Goal: Task Accomplishment & Management: Use online tool/utility

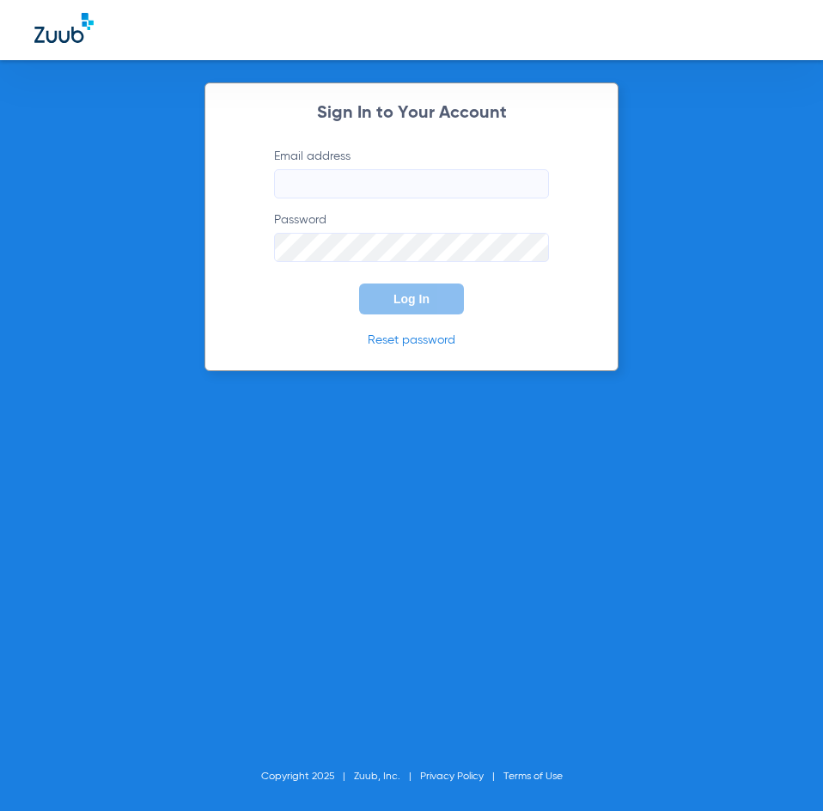
type input "[PERSON_NAME][EMAIL_ADDRESS][DOMAIN_NAME]"
click at [431, 303] on button "Log In" at bounding box center [411, 299] width 105 height 31
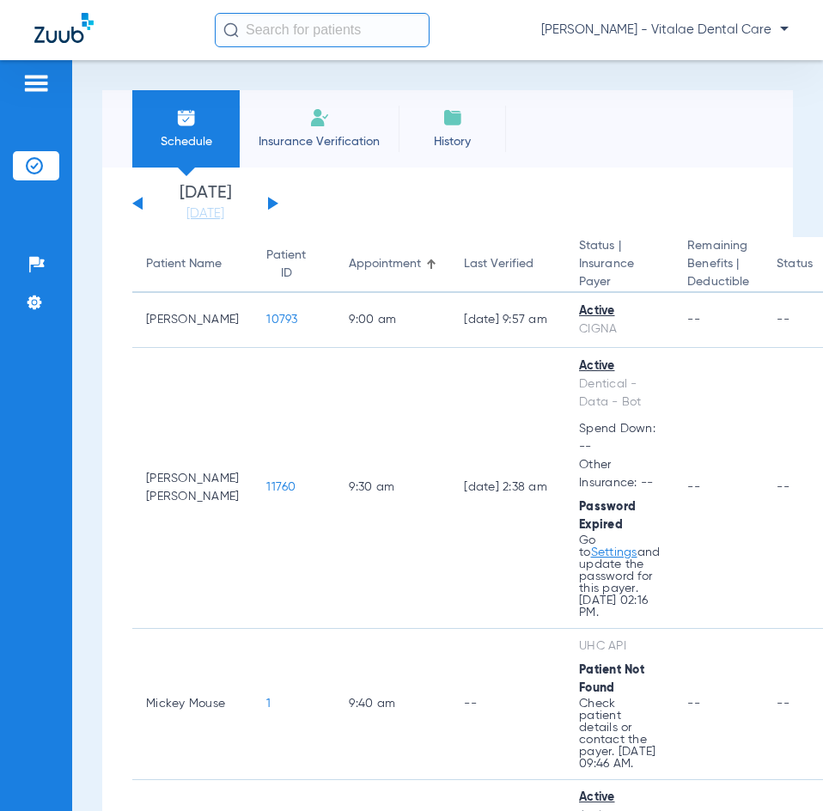
click at [272, 209] on div "[DATE] [DATE] [DATE] [DATE] [DATE] [DATE] [DATE] [DATE] [DATE] [DATE] [DATE] [D…" at bounding box center [205, 204] width 146 height 38
click at [272, 207] on button at bounding box center [273, 203] width 10 height 13
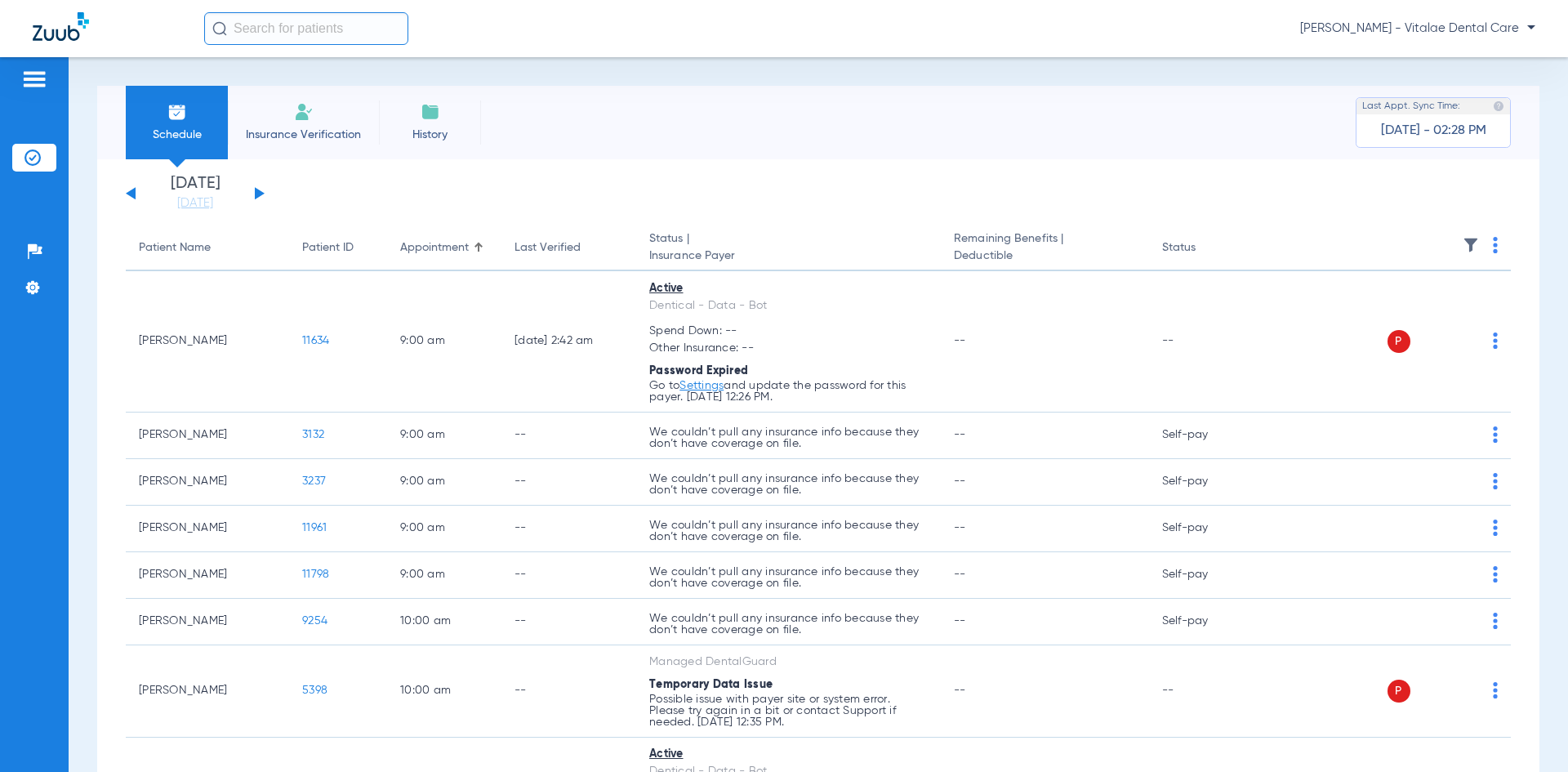
click at [782, 246] on img at bounding box center [1495, 244] width 5 height 16
click at [782, 319] on button "Verify All" at bounding box center [1421, 310] width 128 height 32
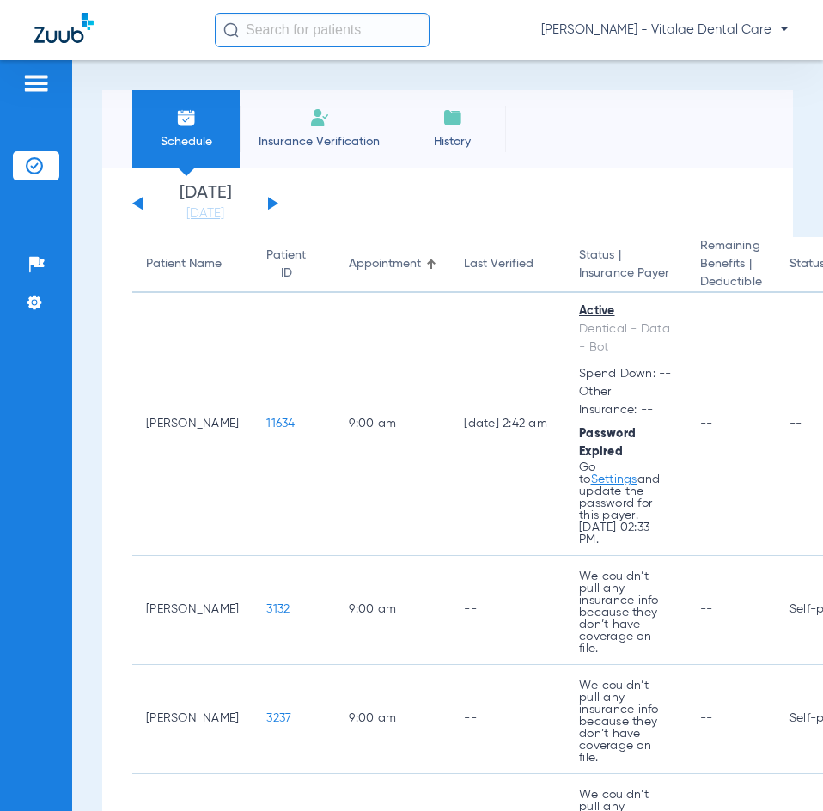
click at [270, 204] on button at bounding box center [273, 203] width 10 height 13
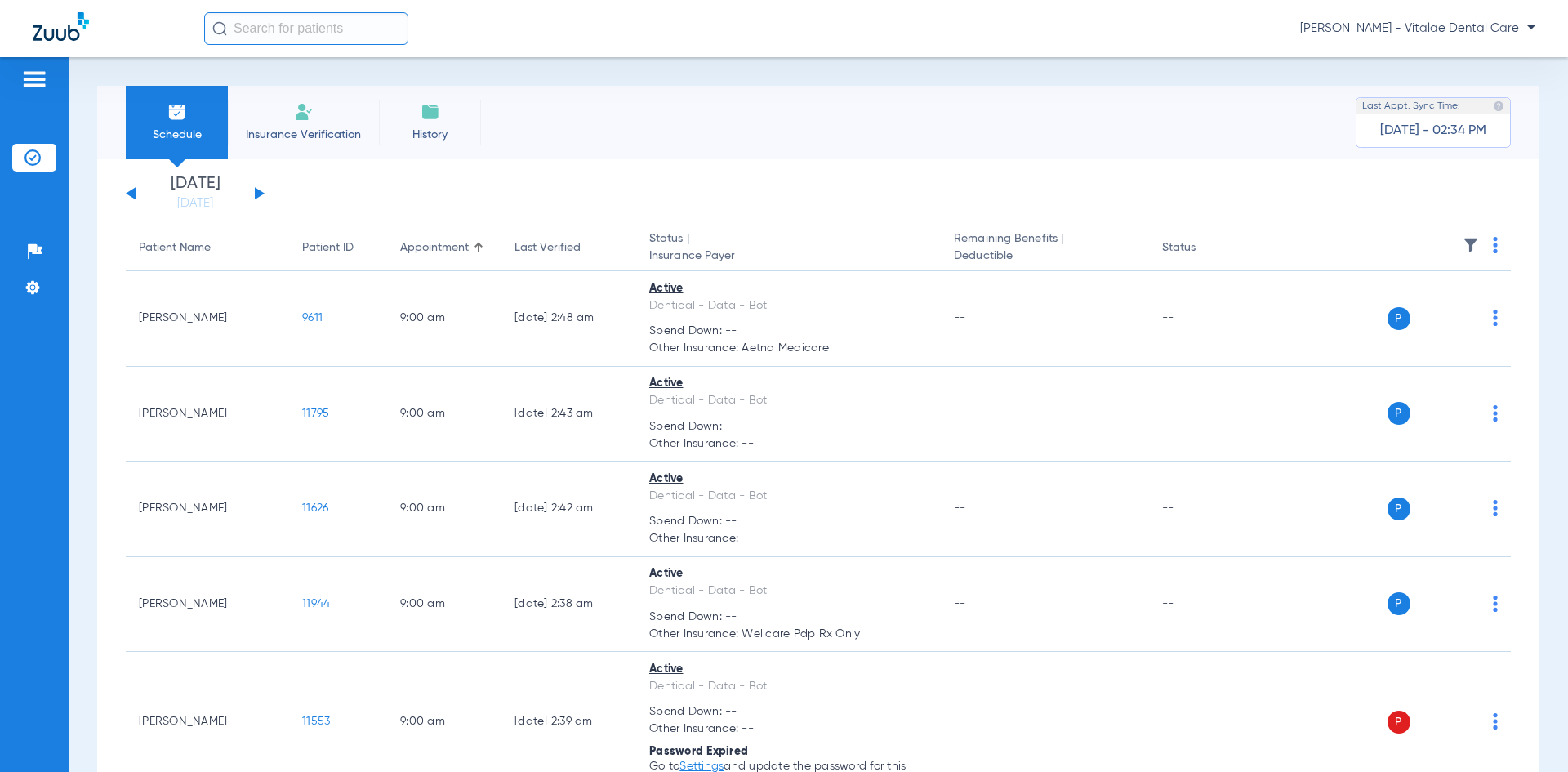
click at [782, 246] on img at bounding box center [1495, 244] width 5 height 16
click at [782, 305] on span "Verify All" at bounding box center [1423, 310] width 98 height 11
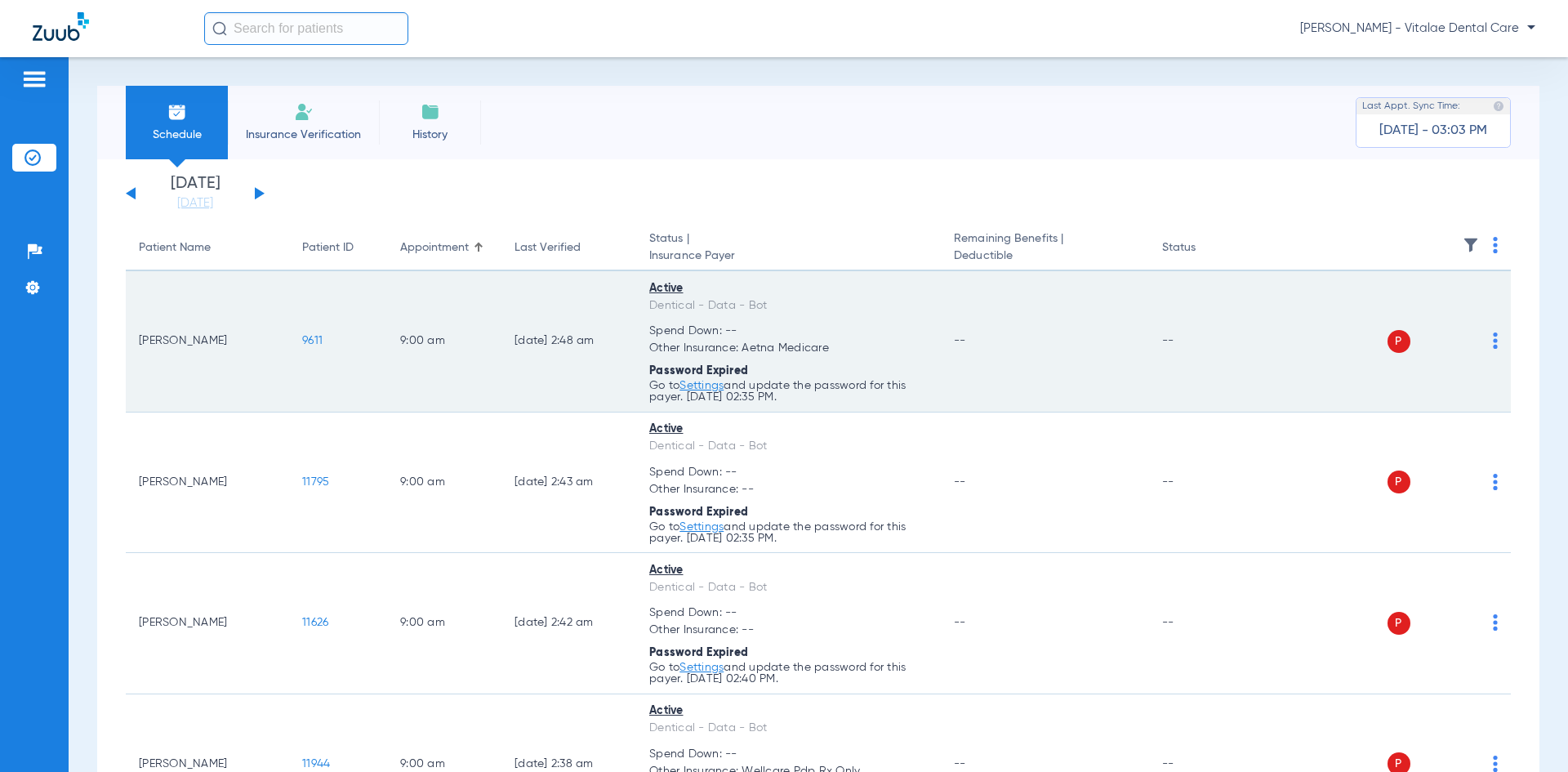
click at [710, 388] on link "Settings" at bounding box center [701, 386] width 44 height 11
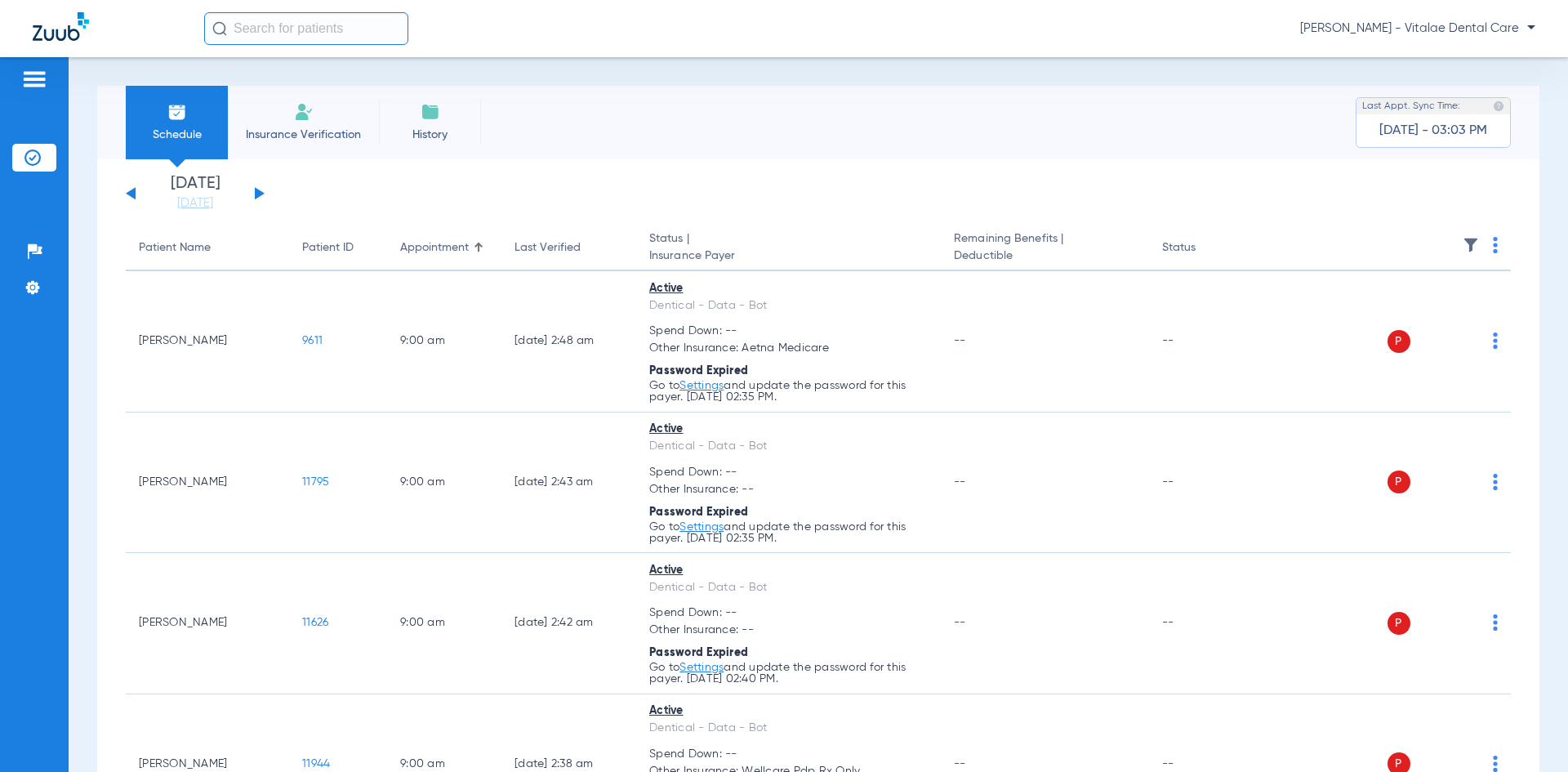
click at [782, 247] on img at bounding box center [1495, 244] width 5 height 16
click at [782, 302] on button "Verify All" at bounding box center [1423, 310] width 124 height 32
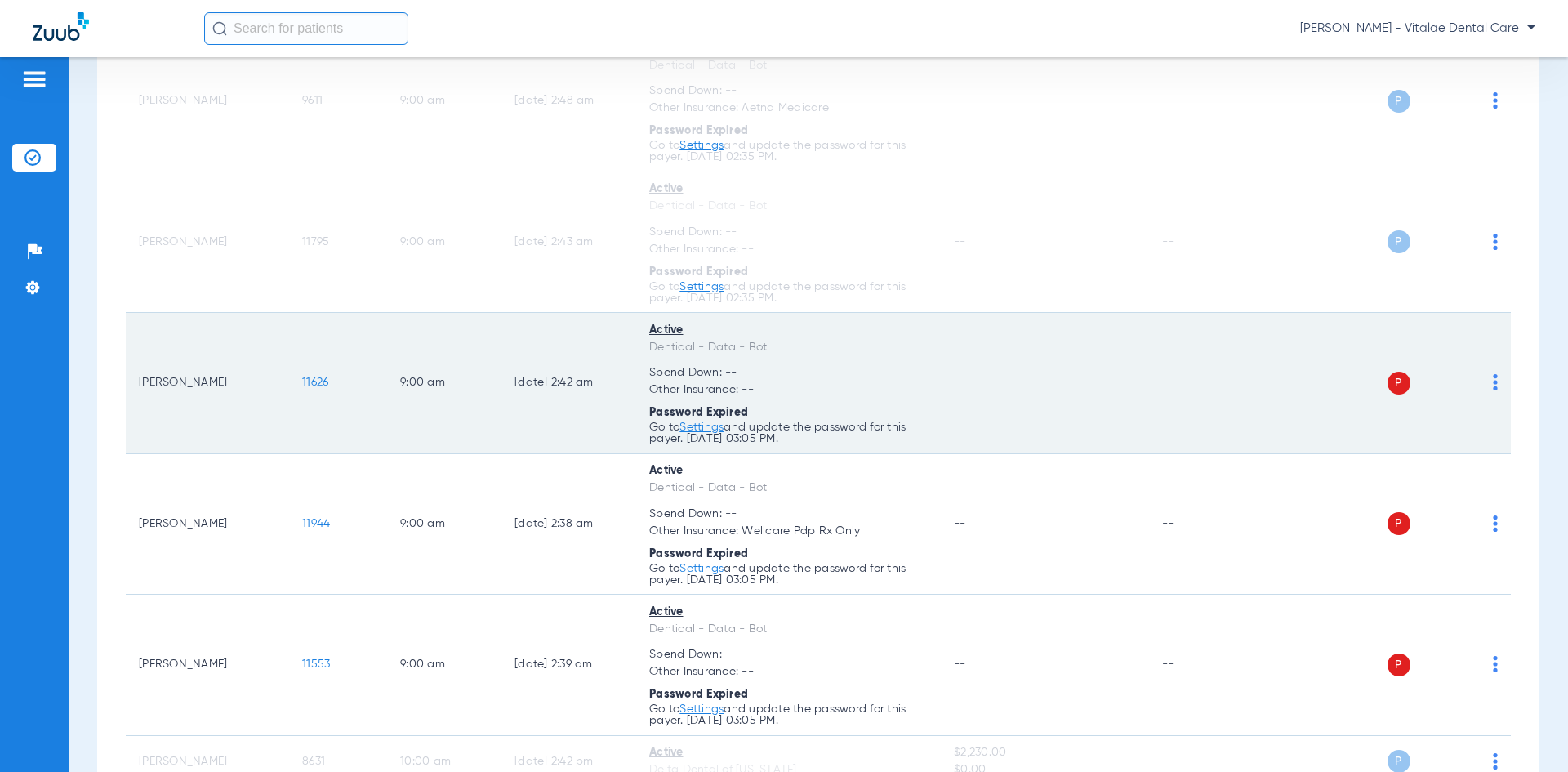
scroll to position [327, 0]
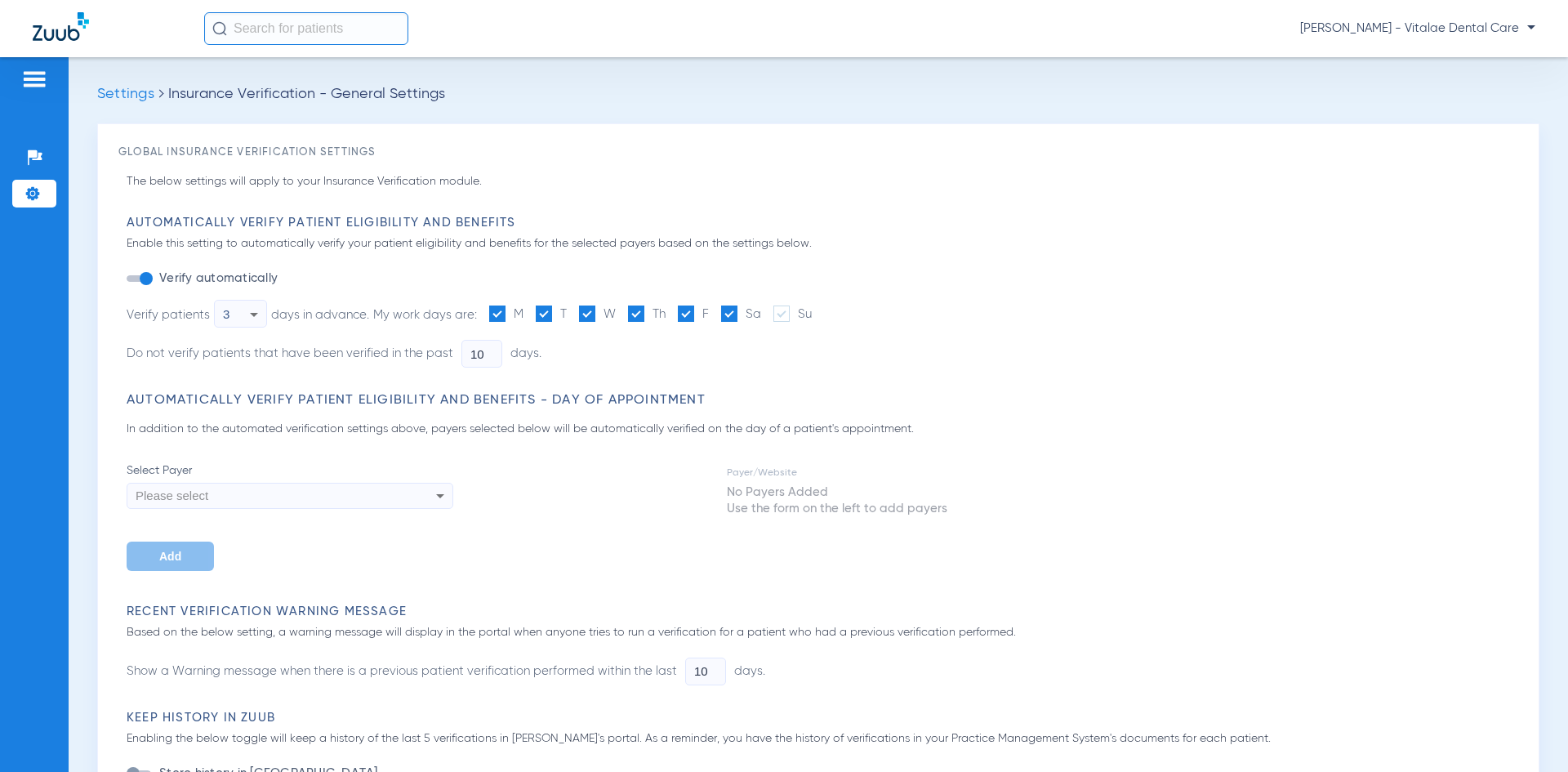
type input "2"
type input "1"
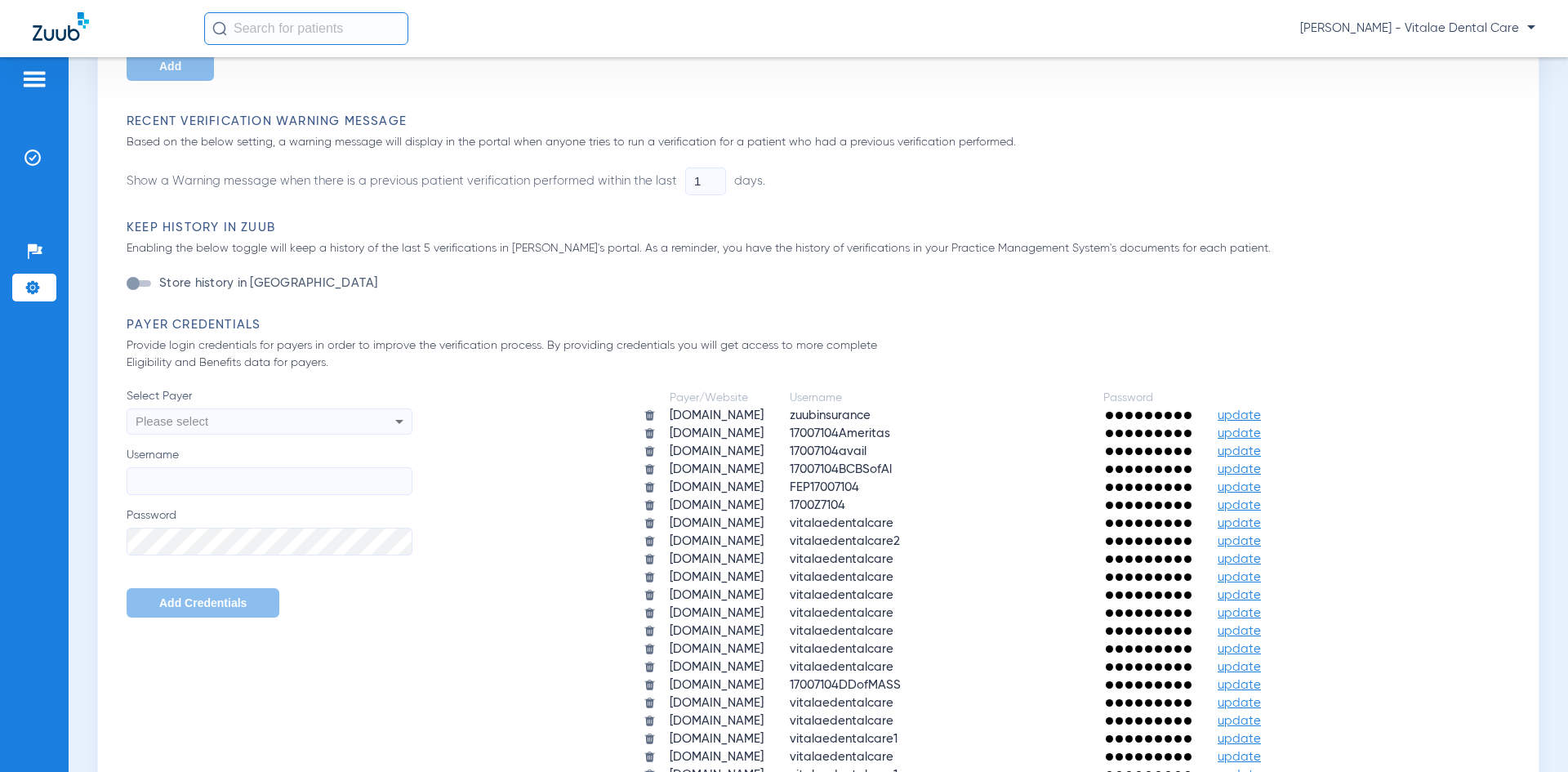
scroll to position [572, 0]
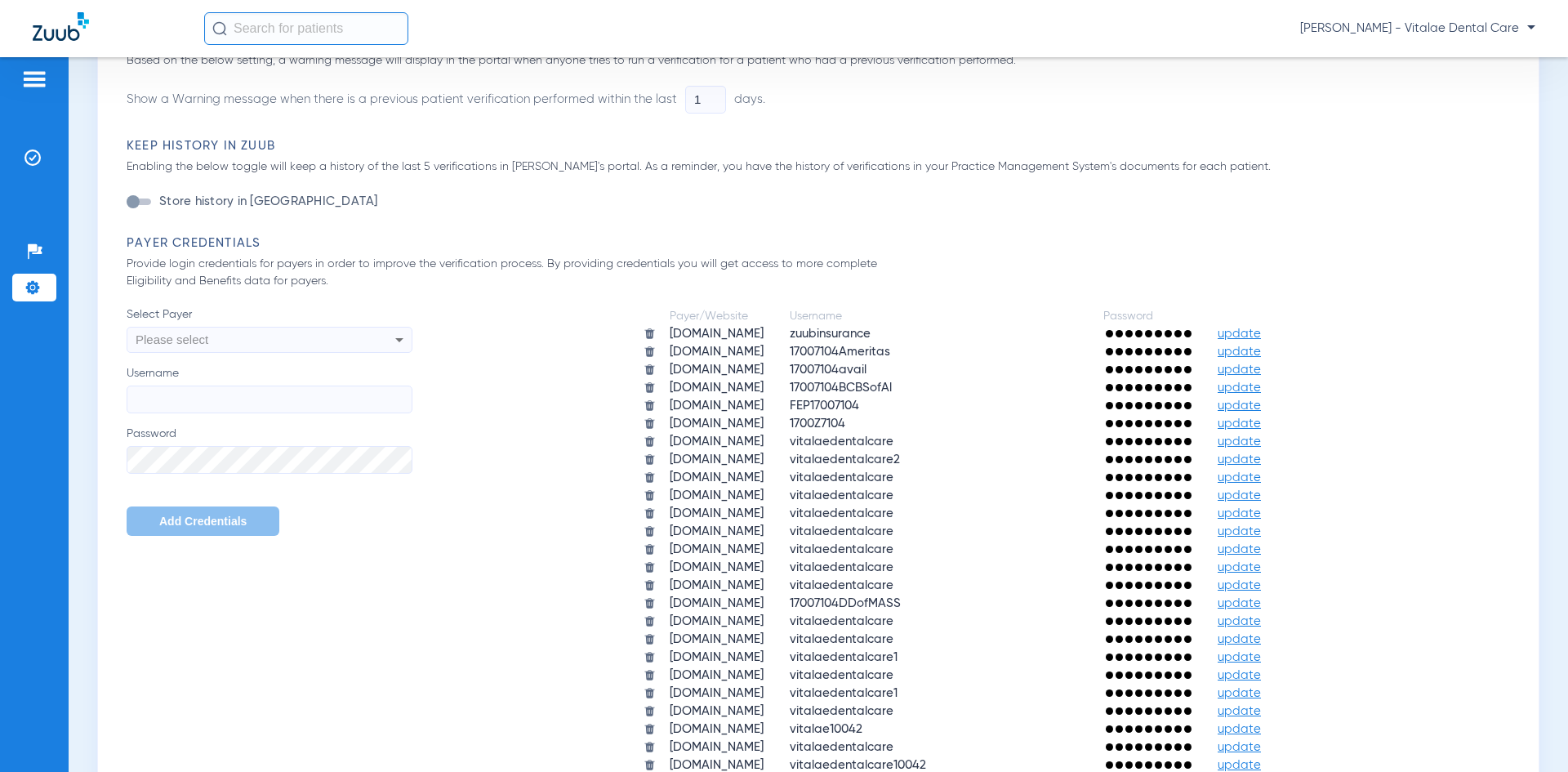
click at [379, 343] on div "Please select" at bounding box center [269, 339] width 284 height 28
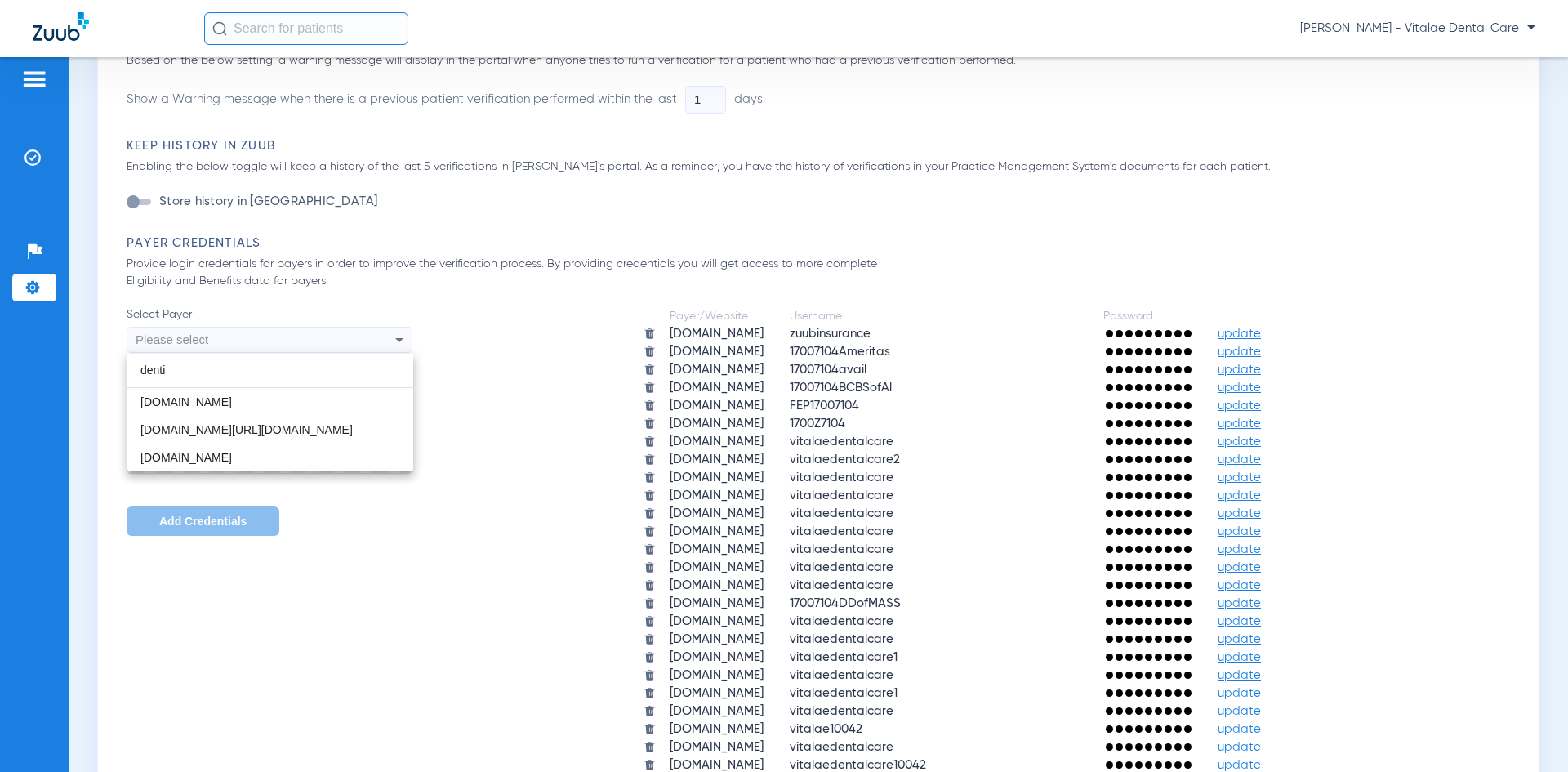
scroll to position [0, 0]
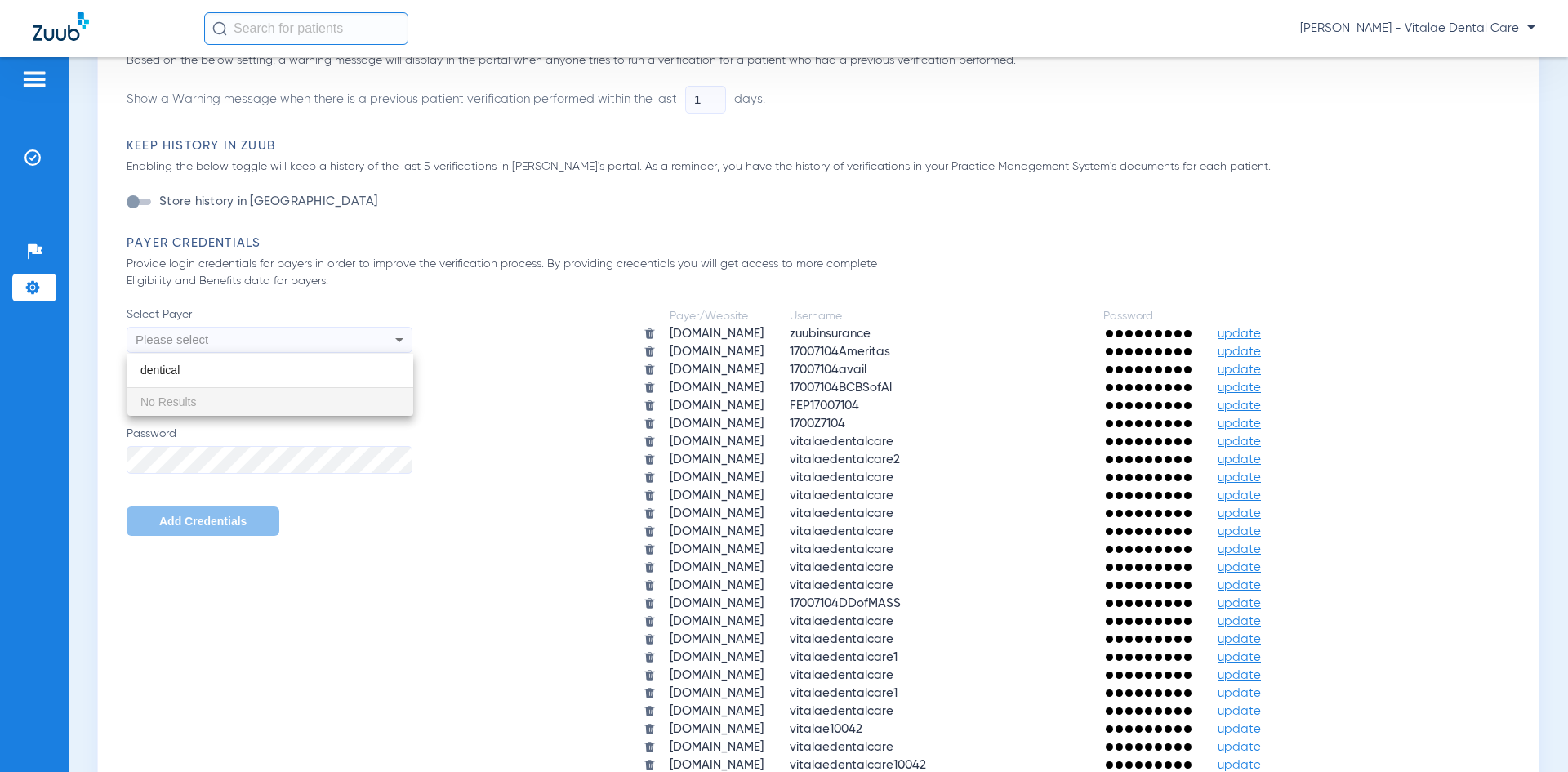
type input "dentical"
click at [380, 605] on div at bounding box center [784, 386] width 1568 height 772
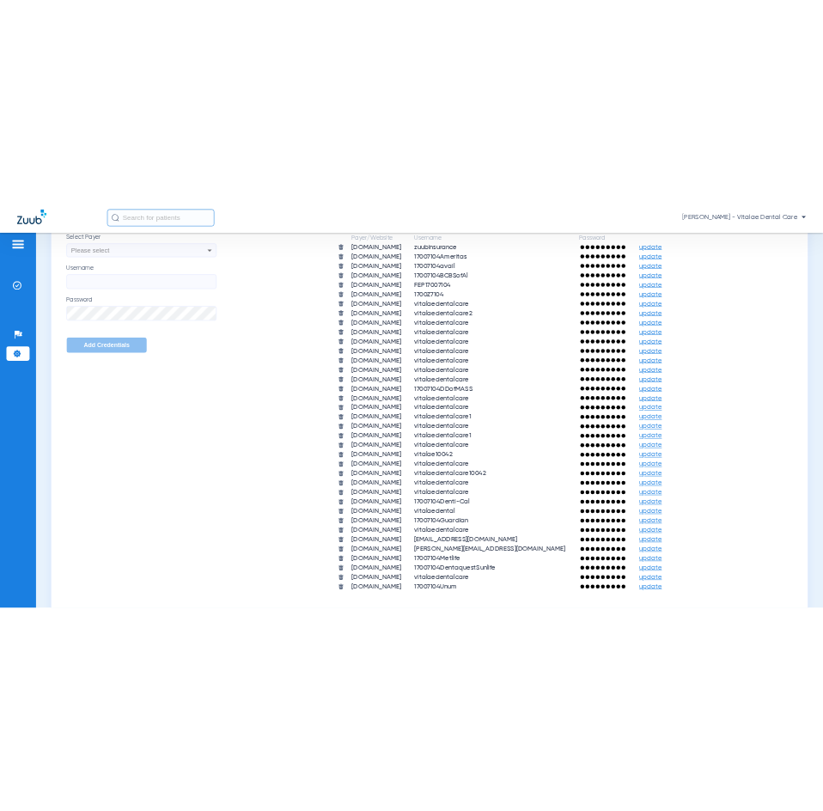
scroll to position [688, 0]
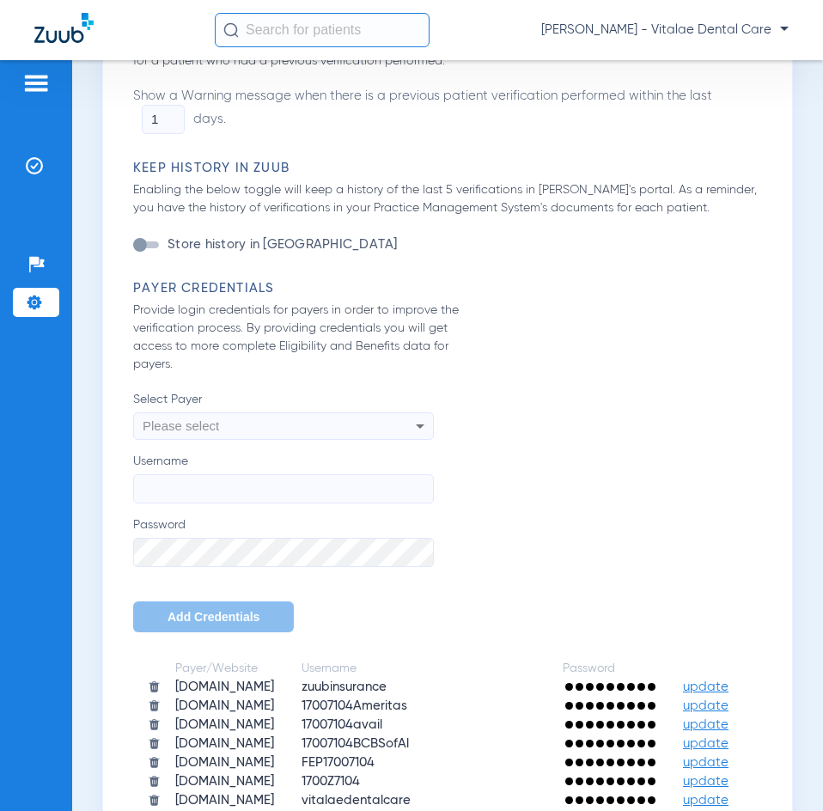
click at [51, 80] on div at bounding box center [36, 86] width 46 height 26
click at [36, 82] on img at bounding box center [36, 83] width 28 height 21
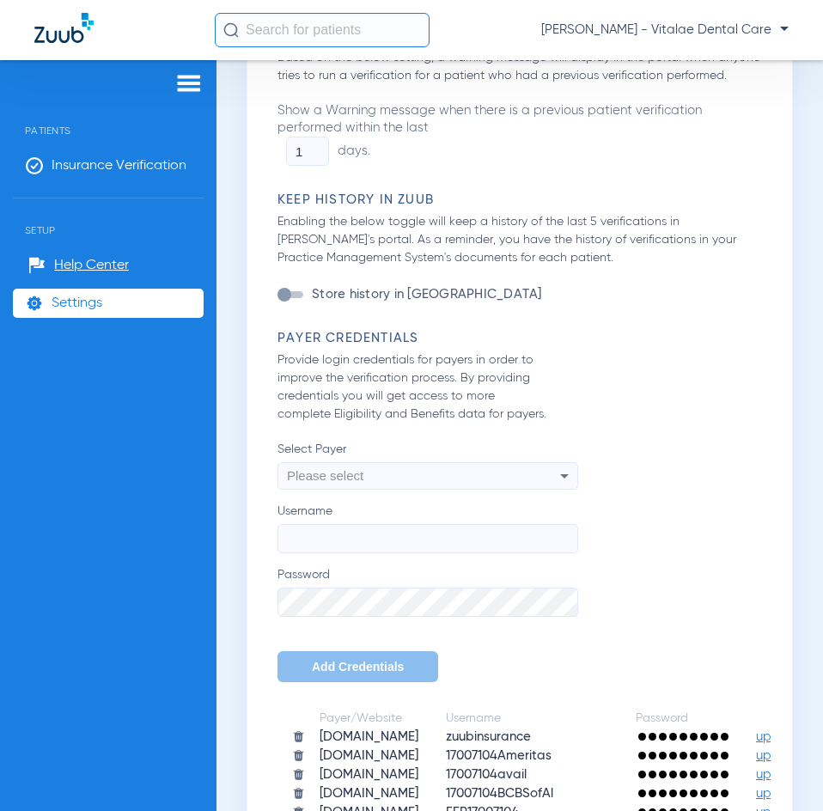
scroll to position [719, 0]
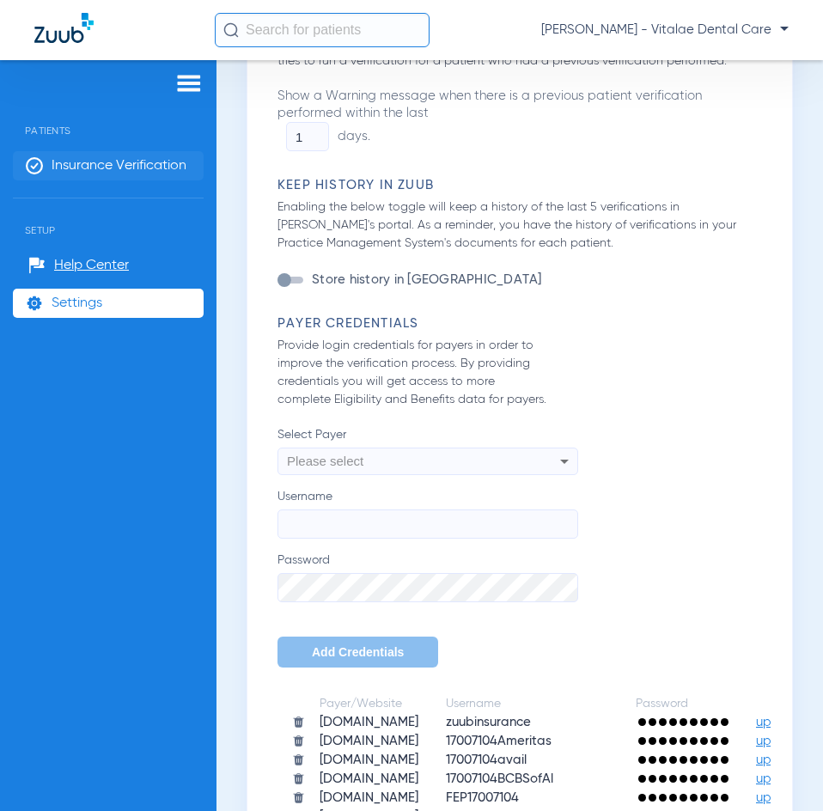
click at [95, 156] on li "Insurance Verification" at bounding box center [108, 165] width 191 height 29
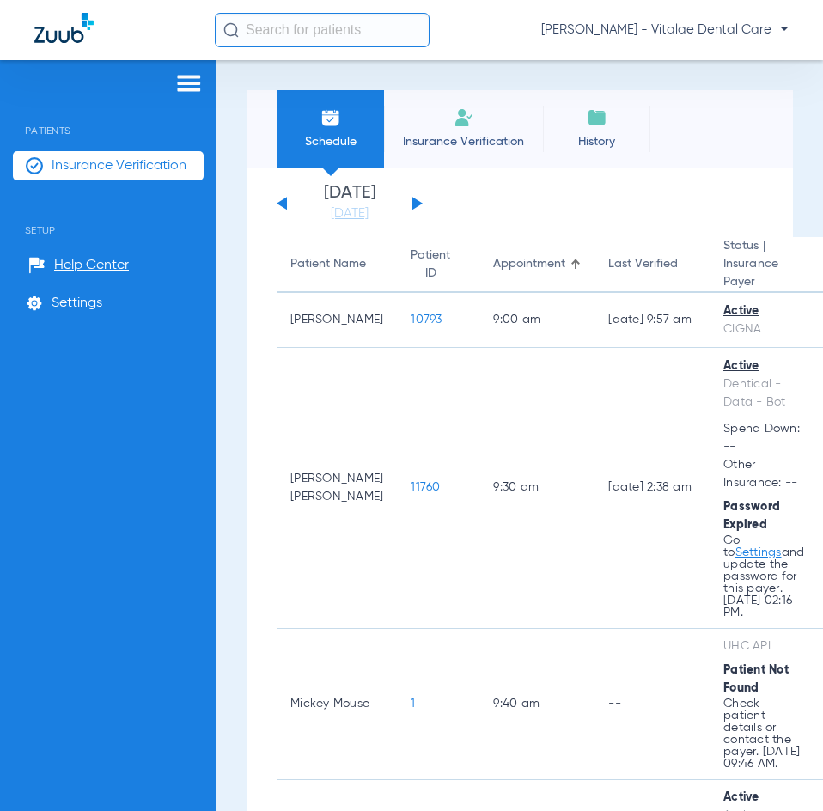
click at [412, 202] on div "[DATE] [DATE] [DATE] [DATE] [DATE] [DATE] [DATE] [DATE] [DATE] [DATE] [DATE] [D…" at bounding box center [350, 204] width 146 height 38
click at [415, 204] on button at bounding box center [418, 203] width 10 height 13
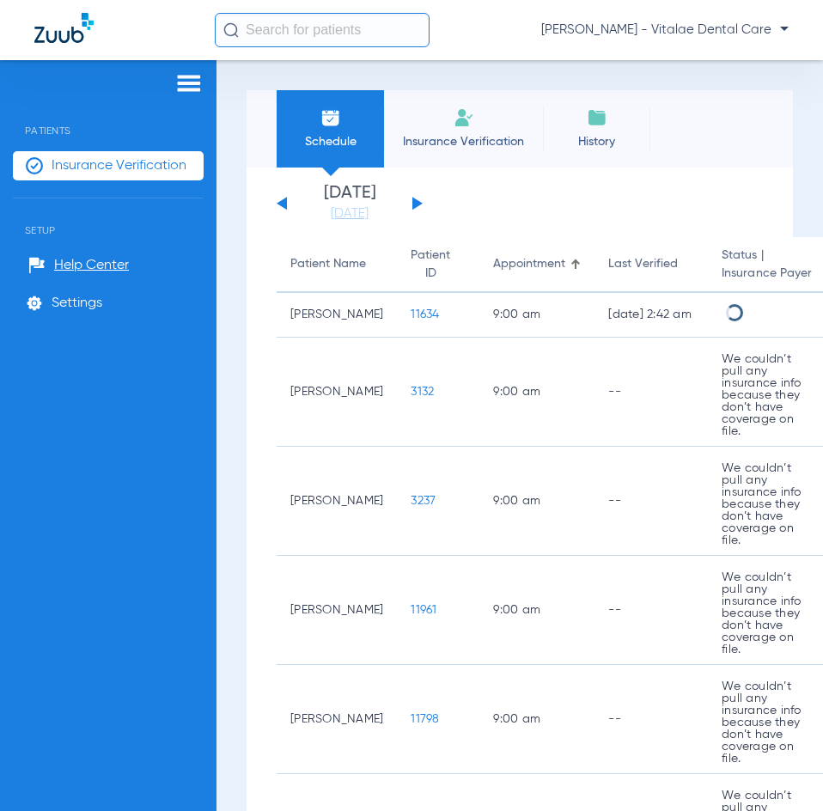
click at [415, 204] on button at bounding box center [418, 203] width 10 height 13
